Goal: Navigation & Orientation: Find specific page/section

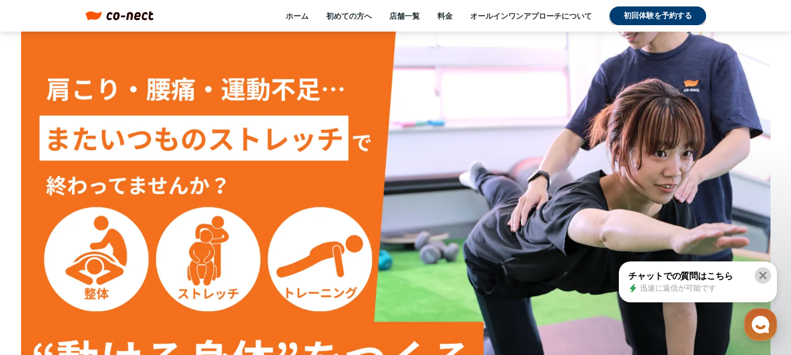
click at [765, 275] on icon at bounding box center [763, 276] width 8 height 8
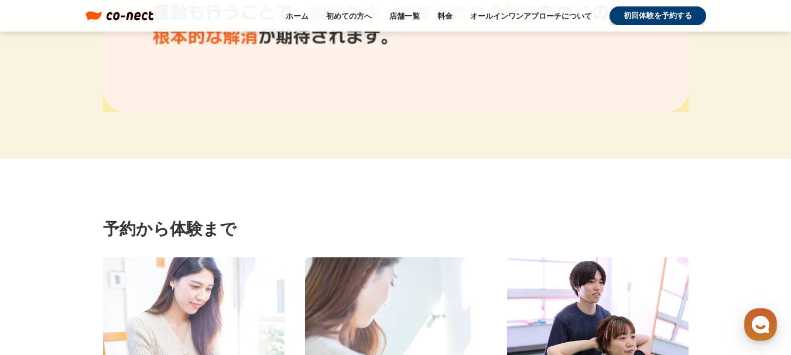
scroll to position [7774, 0]
